Goal: Information Seeking & Learning: Learn about a topic

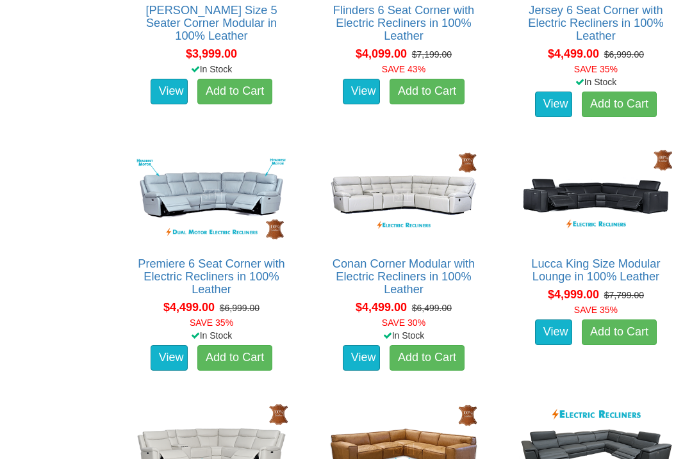
scroll to position [2900, 0]
click at [354, 355] on link "View" at bounding box center [361, 358] width 37 height 26
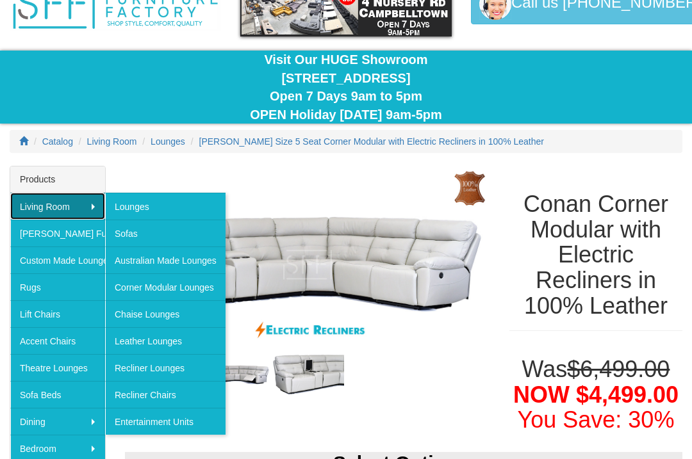
scroll to position [72, 0]
click at [126, 172] on img at bounding box center [307, 265] width 365 height 198
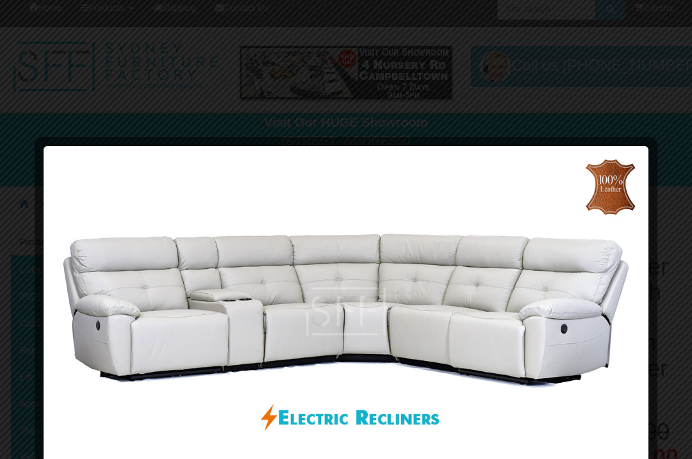
scroll to position [0, 0]
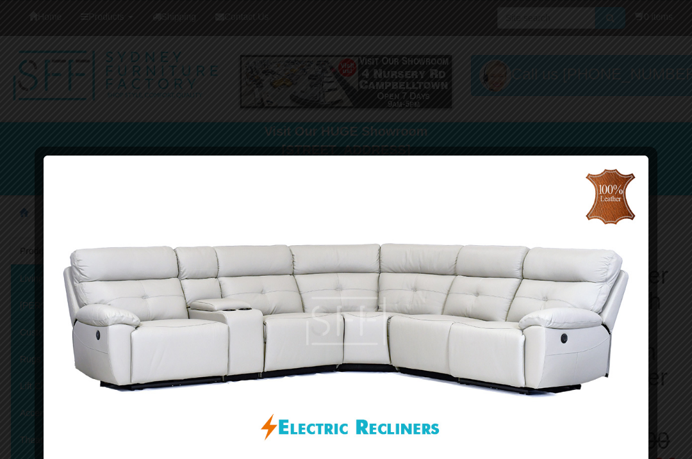
click at [117, 313] on img at bounding box center [346, 321] width 596 height 322
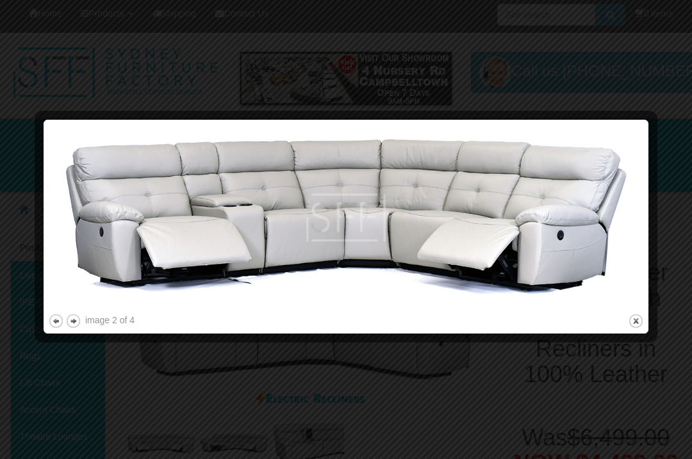
scroll to position [6, 0]
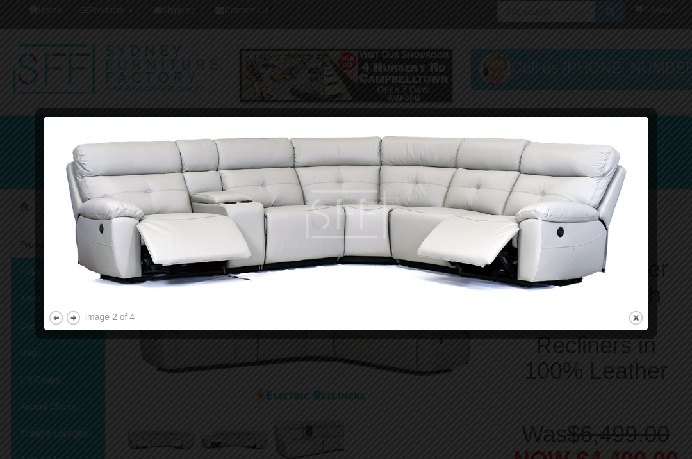
click at [75, 333] on div at bounding box center [346, 332] width 596 height 13
click at [73, 324] on button "next" at bounding box center [73, 318] width 16 height 16
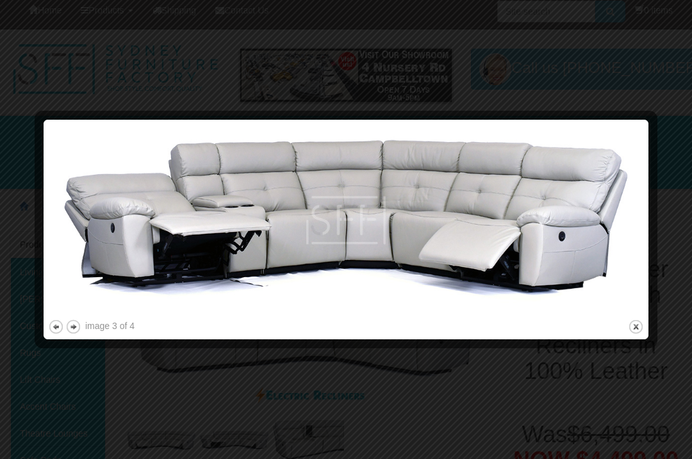
click at [78, 327] on button "next" at bounding box center [73, 327] width 16 height 16
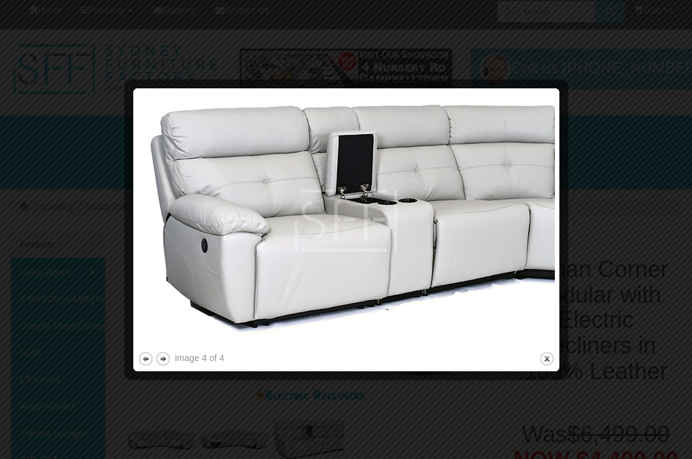
click at [149, 362] on button "previous" at bounding box center [146, 359] width 16 height 16
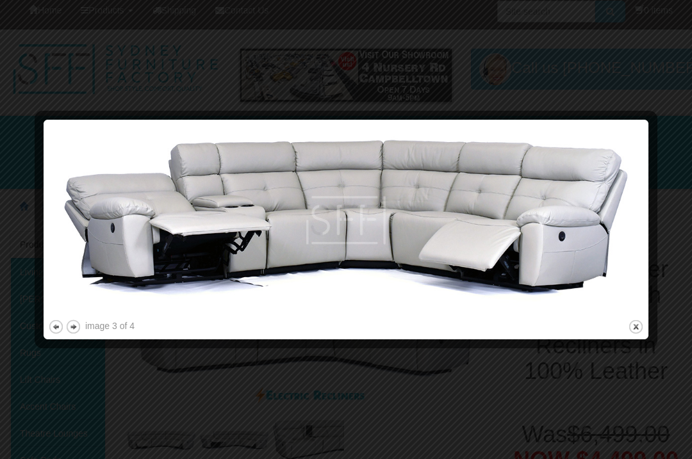
click at [52, 325] on button "previous" at bounding box center [56, 327] width 16 height 16
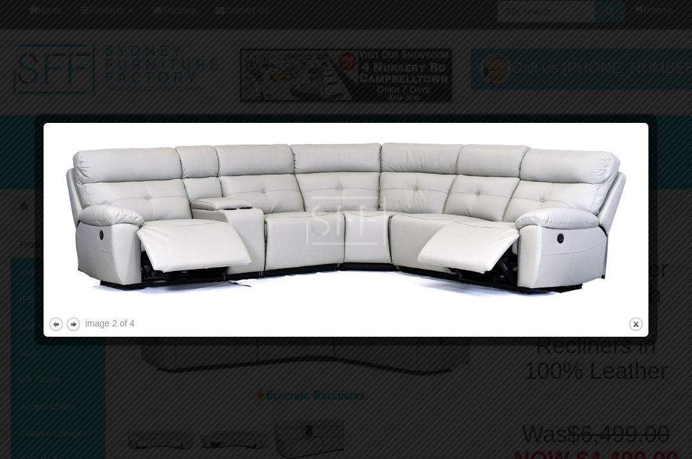
click at [50, 322] on button "previous" at bounding box center [56, 325] width 16 height 16
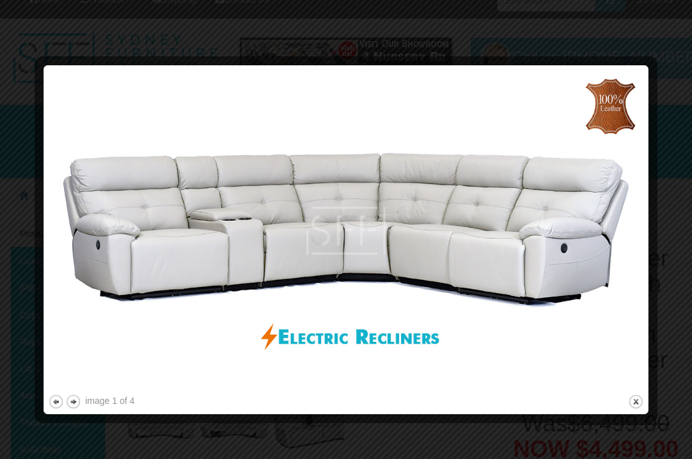
scroll to position [0, 0]
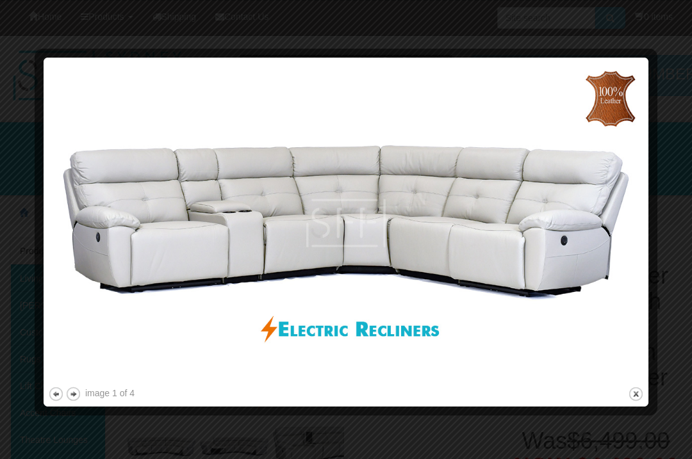
click at [630, 379] on img at bounding box center [346, 223] width 596 height 322
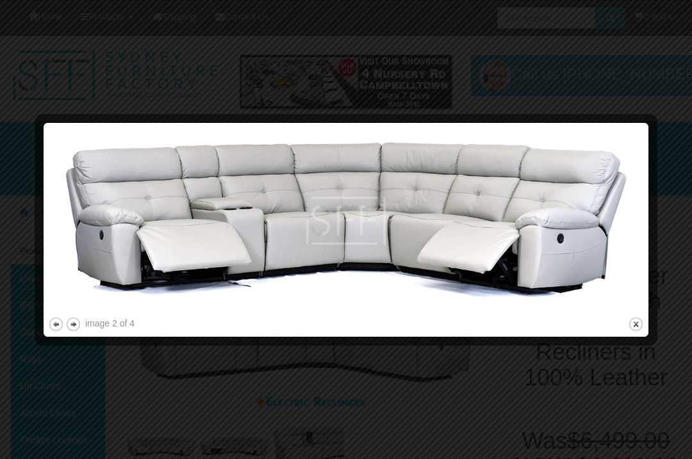
click at [641, 324] on button "close" at bounding box center [636, 325] width 16 height 16
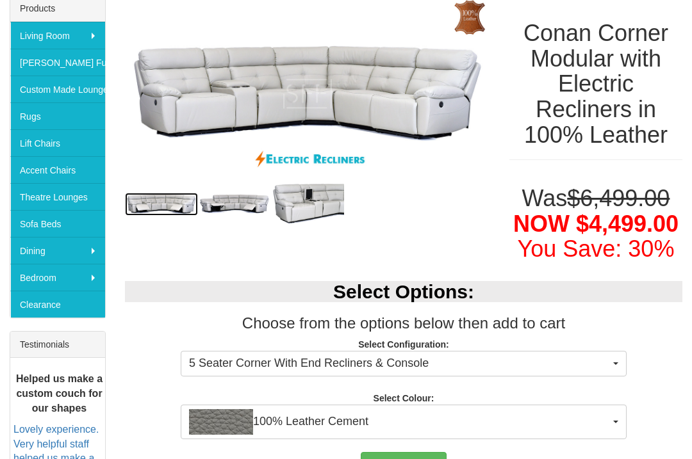
scroll to position [243, 0]
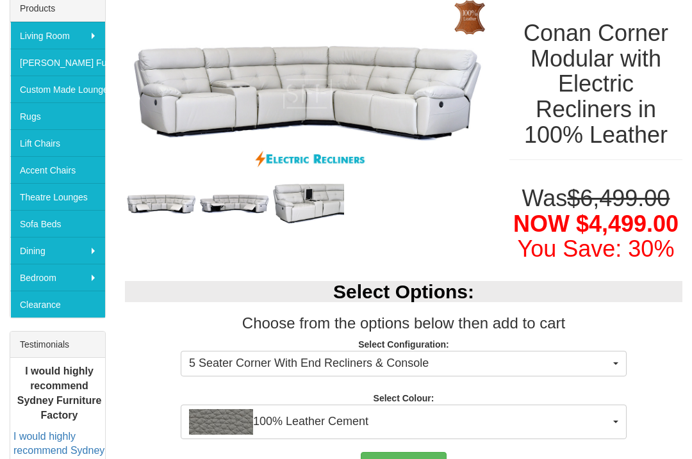
click at [315, 422] on span "100% Leather Cement" at bounding box center [399, 422] width 421 height 26
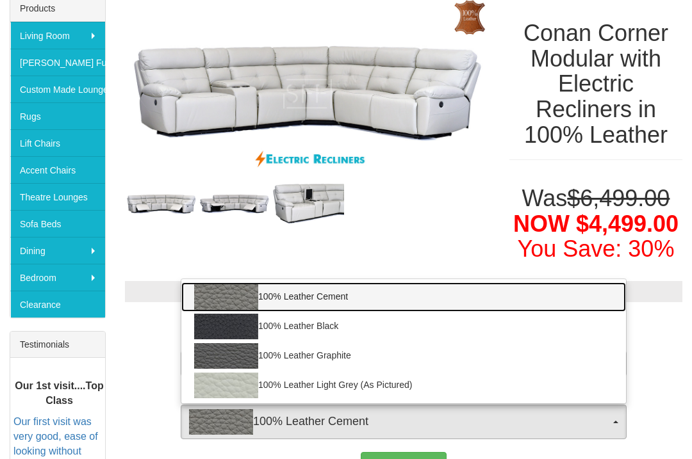
click at [224, 296] on img at bounding box center [226, 297] width 64 height 26
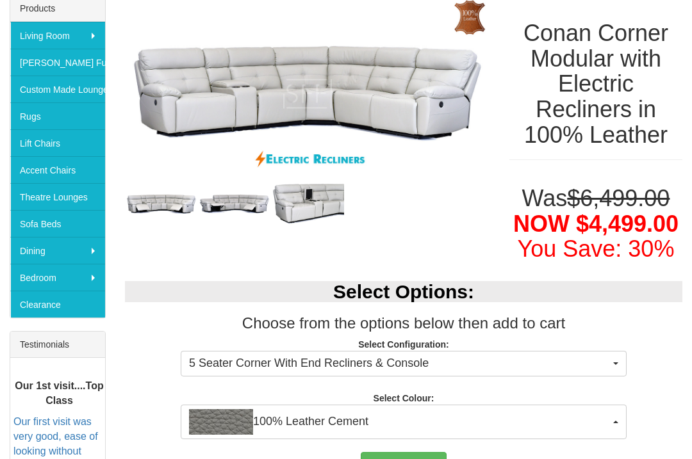
click at [227, 422] on img "button" at bounding box center [221, 422] width 64 height 26
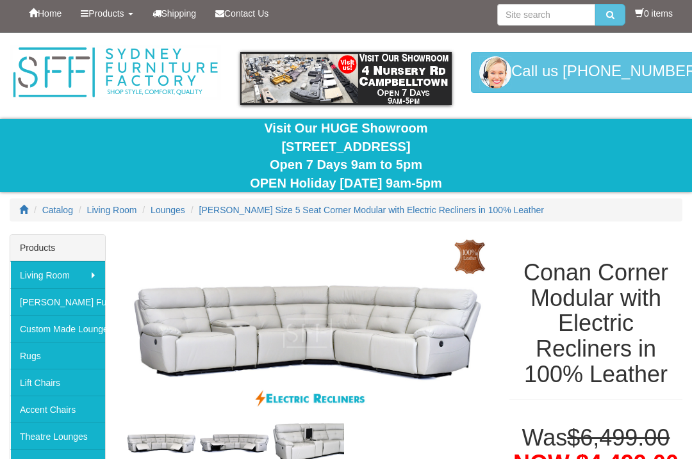
scroll to position [0, 0]
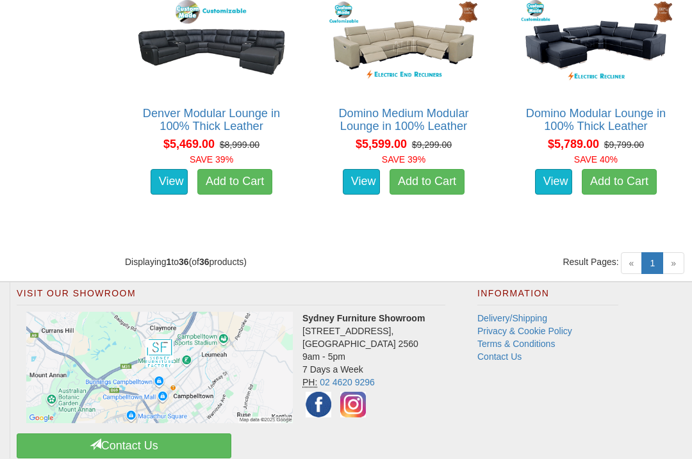
scroll to position [3558, 0]
